Goal: Task Accomplishment & Management: Use online tool/utility

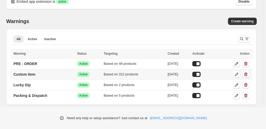
scroll to position [11, 0]
click at [36, 67] on link "PRE - ORDER" at bounding box center [25, 63] width 30 height 8
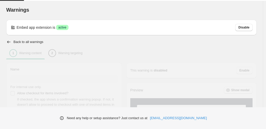
type input "**********"
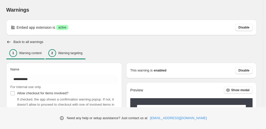
click at [67, 57] on button "2 Warning targeting" at bounding box center [65, 52] width 40 height 11
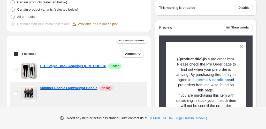
scroll to position [2, 0]
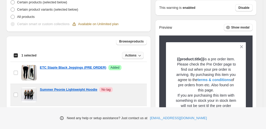
click at [136, 55] on button "Actions" at bounding box center [133, 55] width 22 height 7
click at [136, 64] on span "Remove" at bounding box center [133, 66] width 12 height 4
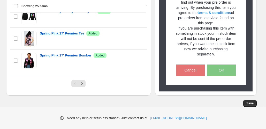
scroll to position [234, 0]
click at [84, 83] on icon "Next" at bounding box center [81, 83] width 5 height 5
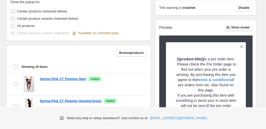
scroll to position [130, 0]
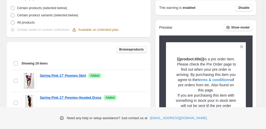
click at [131, 50] on span "Browse products" at bounding box center [131, 49] width 25 height 4
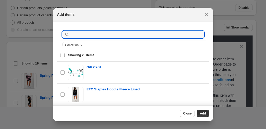
click at [80, 37] on input ":r1c:" at bounding box center [136, 34] width 133 height 7
click at [80, 35] on input ":r1c:" at bounding box center [136, 34] width 133 height 7
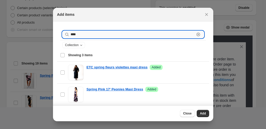
scroll to position [0, 0]
drag, startPoint x: 92, startPoint y: 36, endPoint x: 60, endPoint y: 36, distance: 32.3
click at [60, 36] on div "**** Clear" at bounding box center [133, 34] width 146 height 11
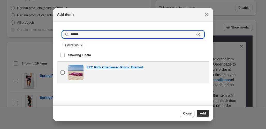
type input "******"
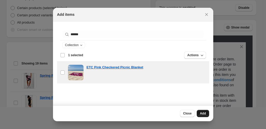
click at [201, 111] on button "Add" at bounding box center [202, 112] width 12 height 7
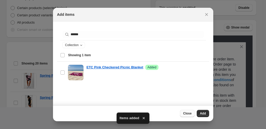
click at [186, 113] on span "Close" at bounding box center [187, 113] width 9 height 4
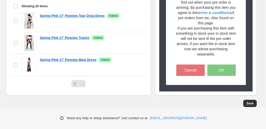
scroll to position [234, 0]
click at [250, 104] on span "Save" at bounding box center [249, 103] width 7 height 4
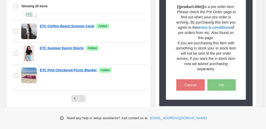
scroll to position [334, 0]
